Goal: Task Accomplishment & Management: Manage account settings

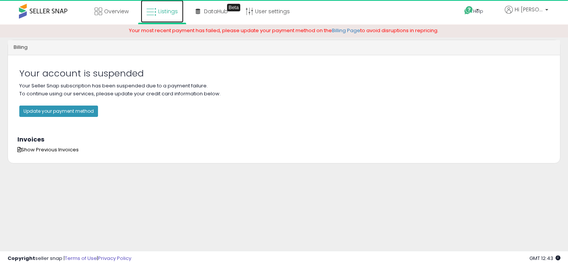
click at [150, 20] on link "Listings" at bounding box center [162, 11] width 43 height 23
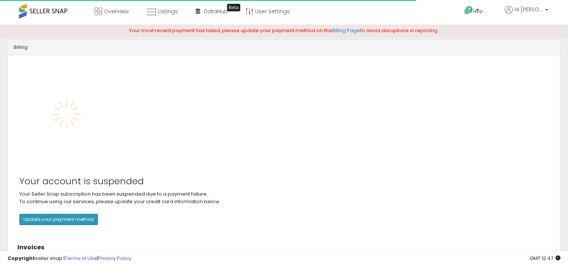
click at [146, 36] on div "Unable to login Retrieving listings data.. has not yet accepted the Terms of Us…" at bounding box center [284, 182] width 568 height 365
click at [116, 36] on div "Your most recent payment has failed, please update your payment method on the B…" at bounding box center [284, 30] width 568 height 13
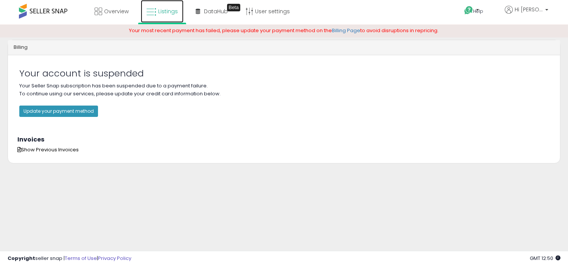
click at [152, 12] on icon at bounding box center [151, 12] width 10 height 10
click at [423, 105] on p "Your Seller Snap subscription has been suspended due to a payment failure. To c…" at bounding box center [284, 103] width 530 height 43
